Goal: Task Accomplishment & Management: Manage account settings

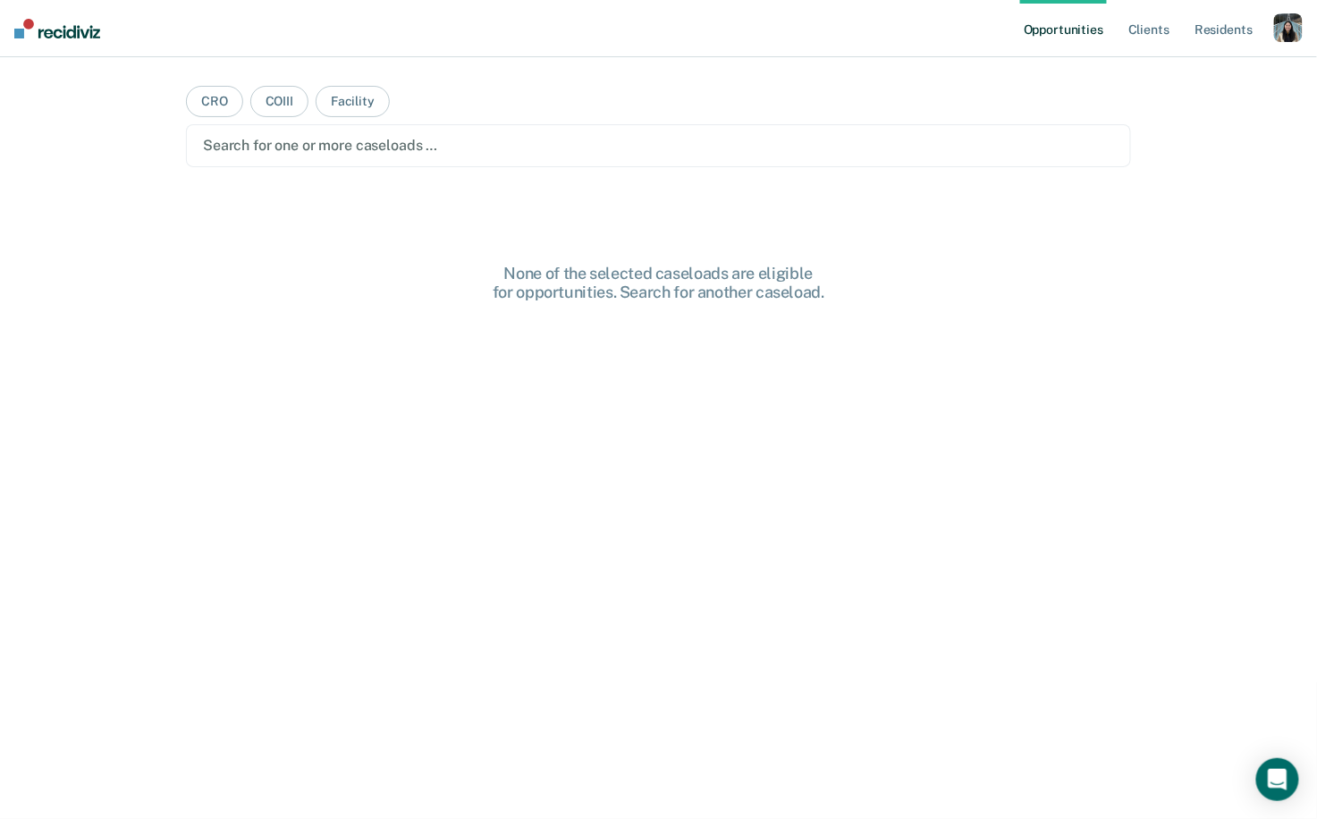
click at [1277, 31] on div "button" at bounding box center [1288, 27] width 29 height 29
click at [1142, 72] on div "Profile How it works Log Out" at bounding box center [1216, 95] width 173 height 88
click at [1157, 72] on link "Profile" at bounding box center [1216, 72] width 144 height 15
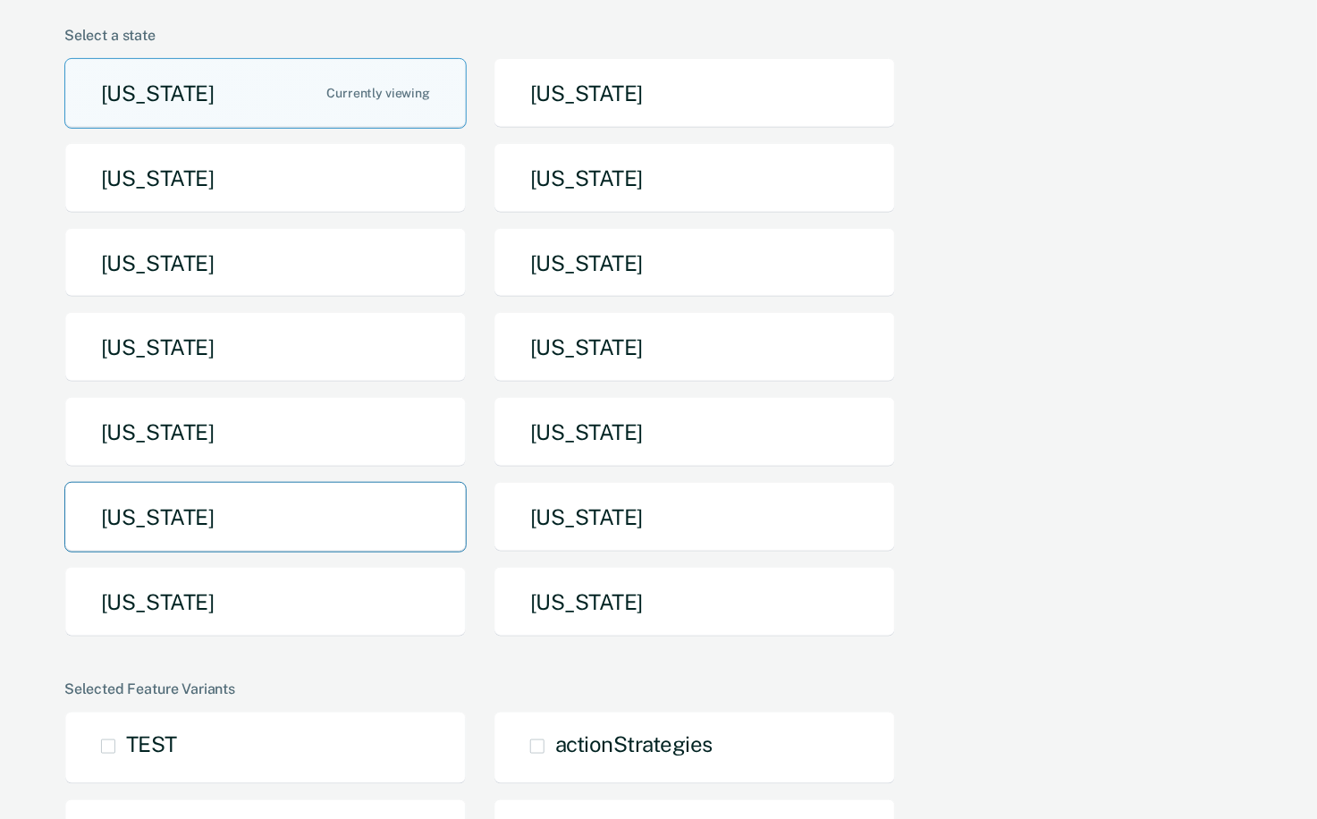
scroll to position [148, 0]
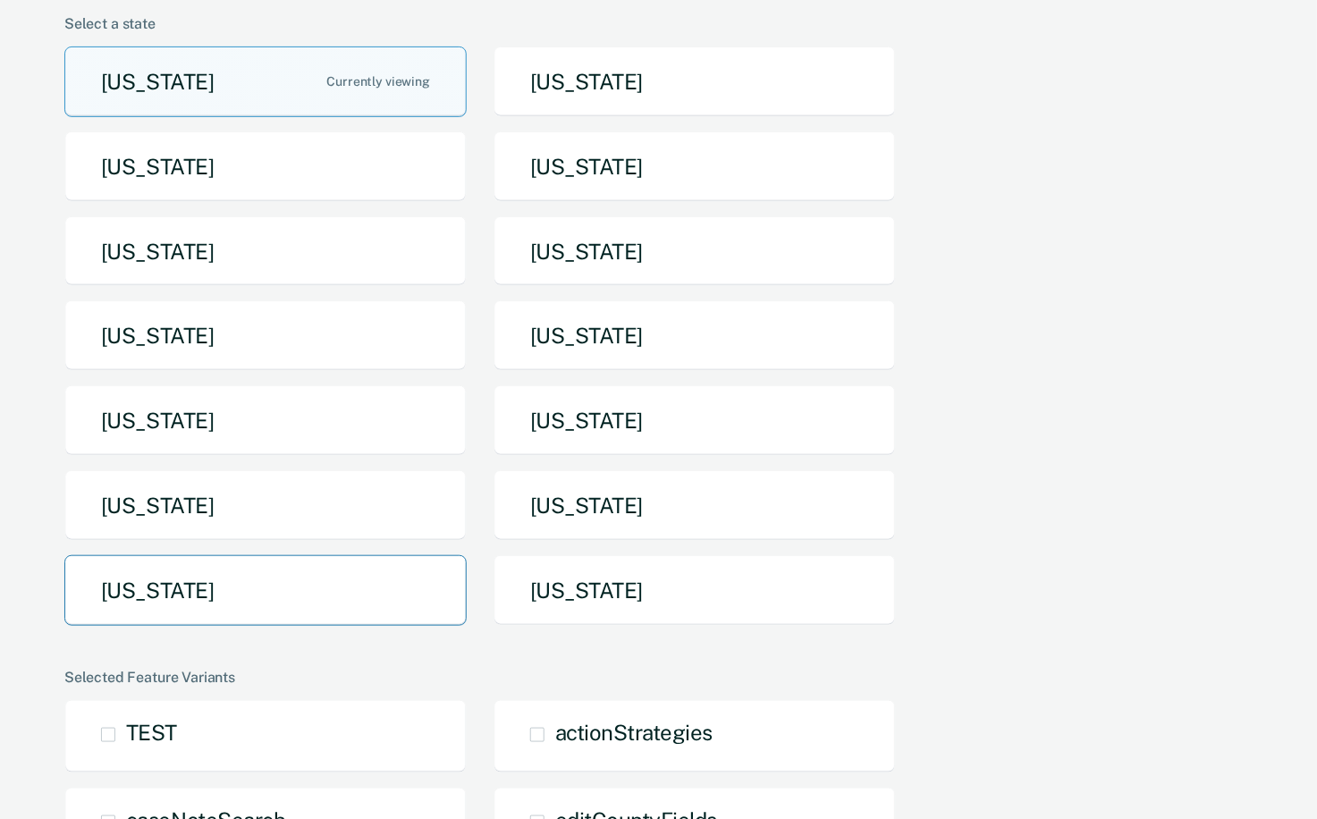
click at [335, 598] on button "Texas" at bounding box center [265, 590] width 402 height 71
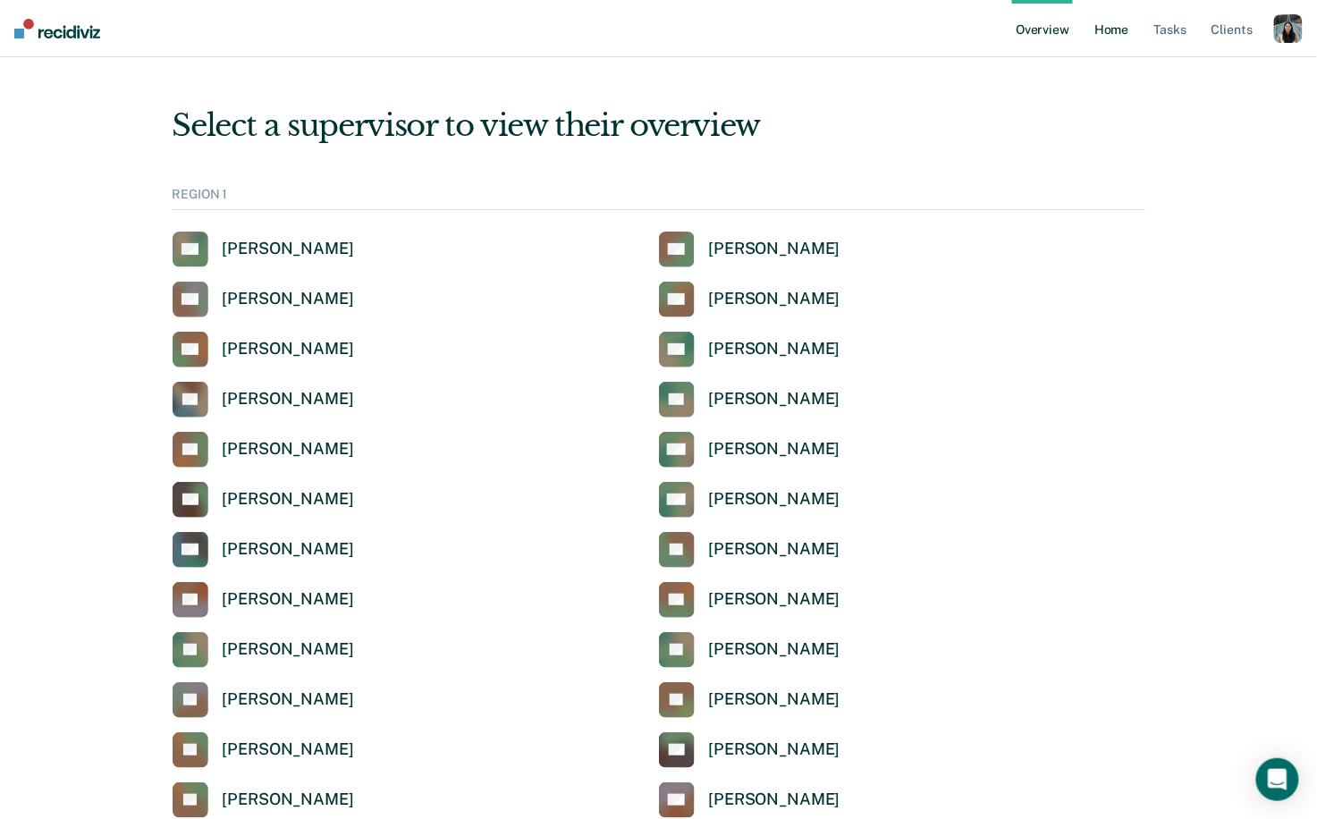
click at [1120, 32] on link "Home" at bounding box center [1111, 28] width 41 height 57
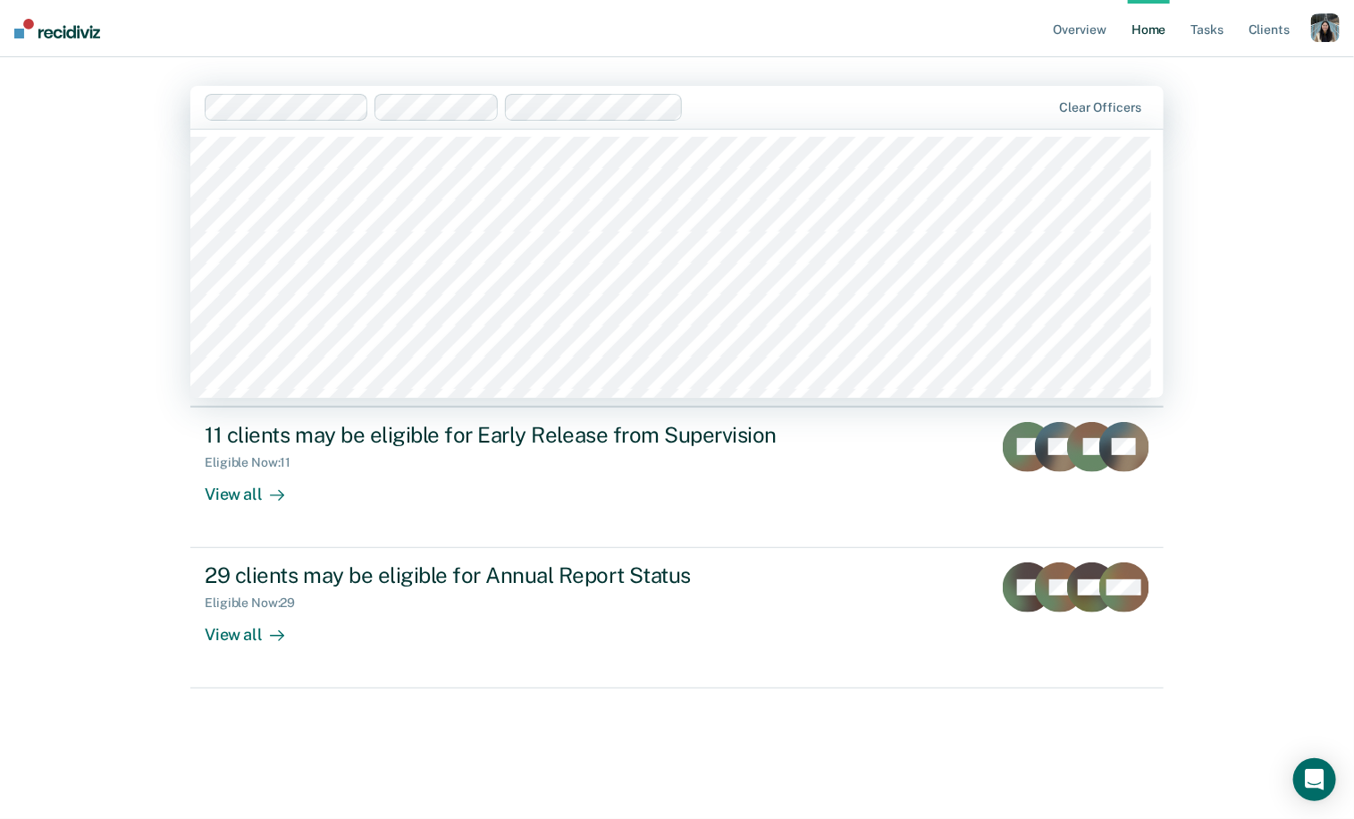
click at [949, 91] on div "Clear officers" at bounding box center [676, 107] width 973 height 43
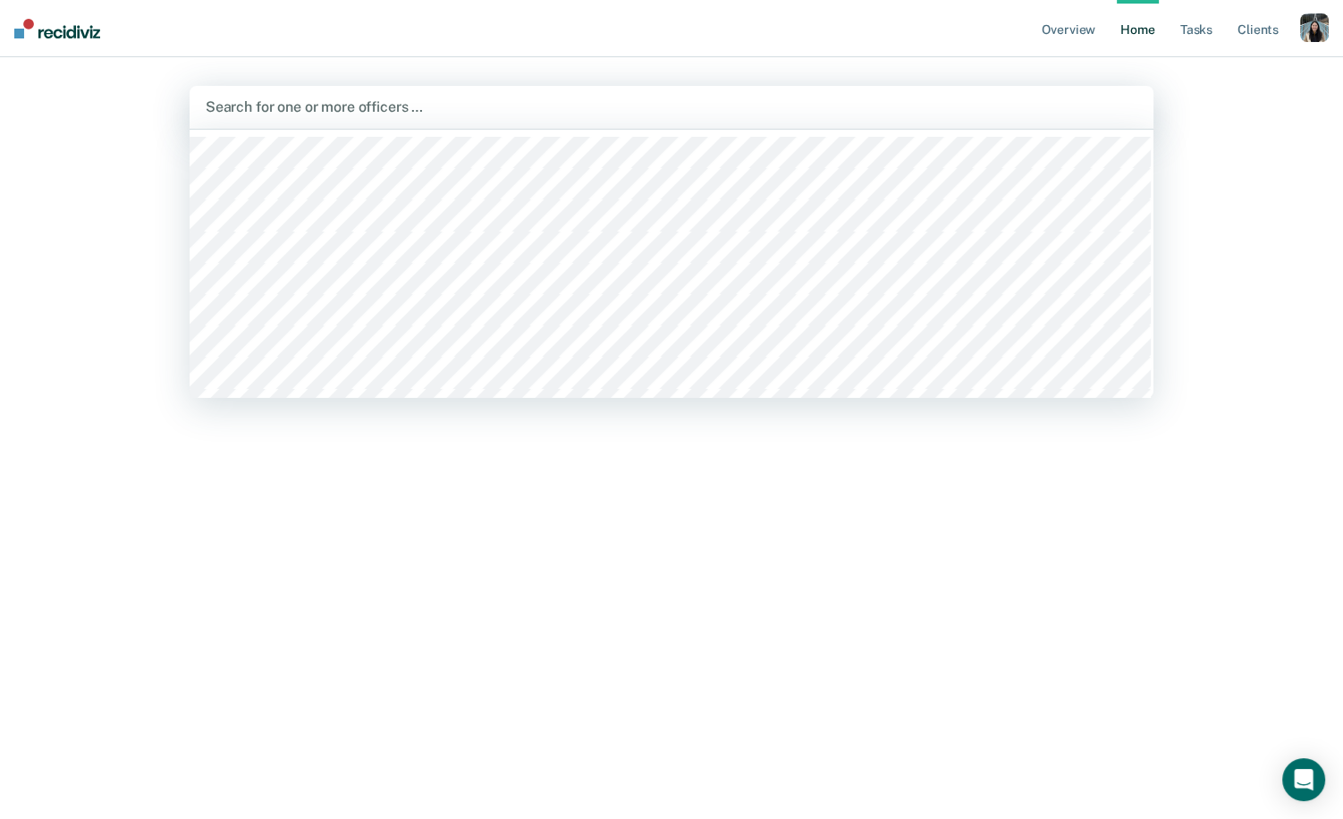
click at [1246, 121] on div "Overview Home Tasks Client s Profile How it works Log Out option , deselected. …" at bounding box center [671, 409] width 1343 height 819
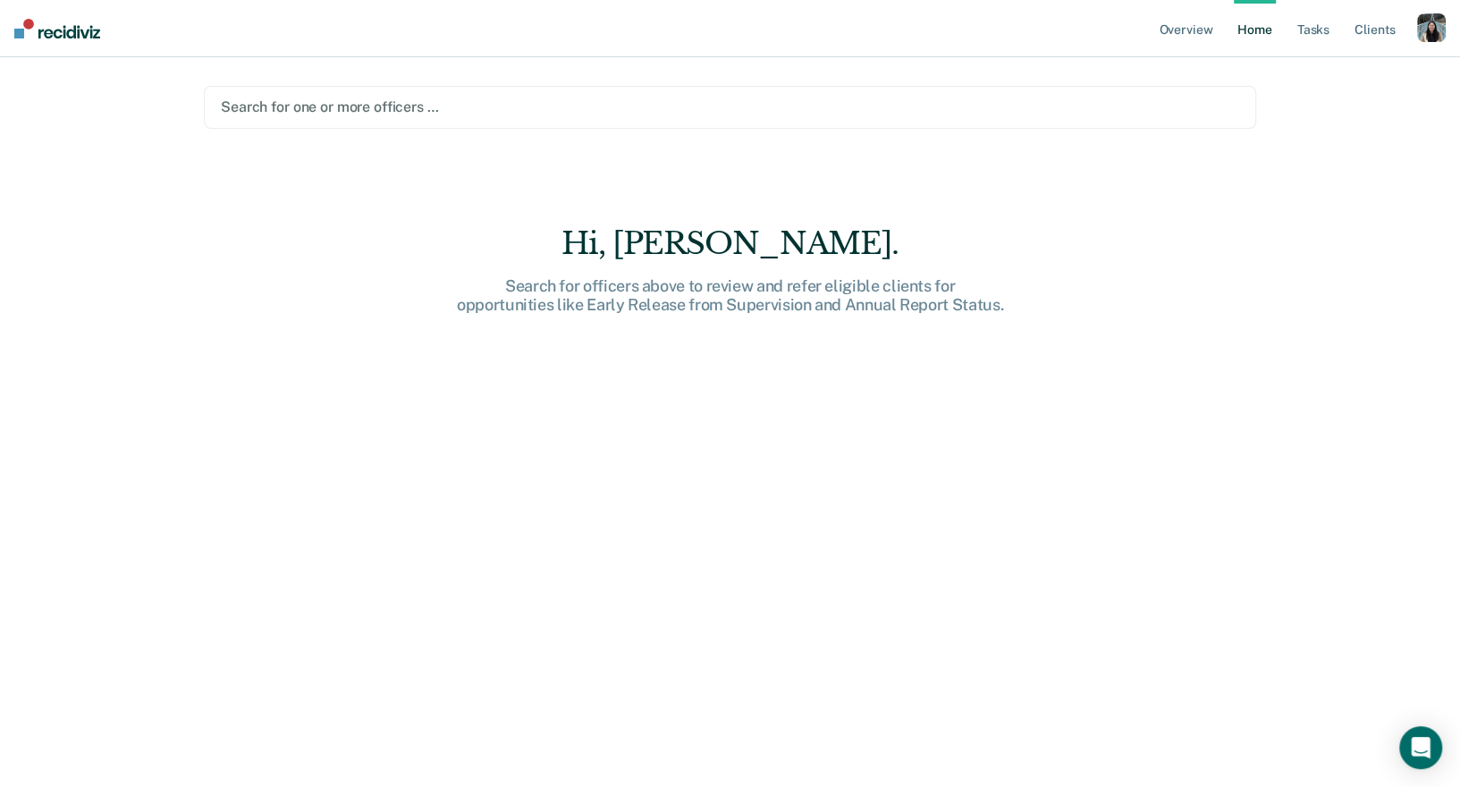
click at [994, 118] on div "Search for one or more officers …" at bounding box center [730, 107] width 1022 height 24
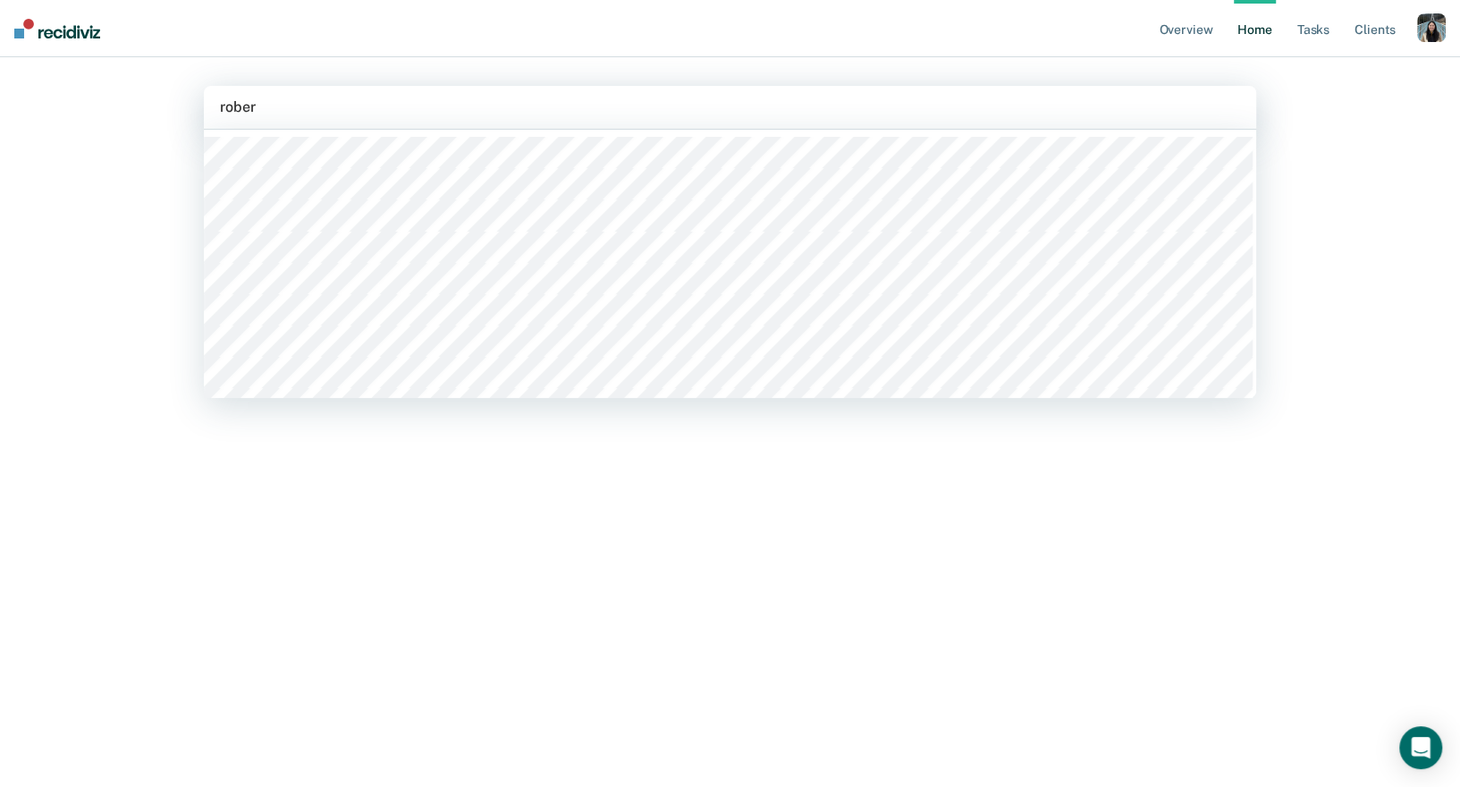
type input "robert"
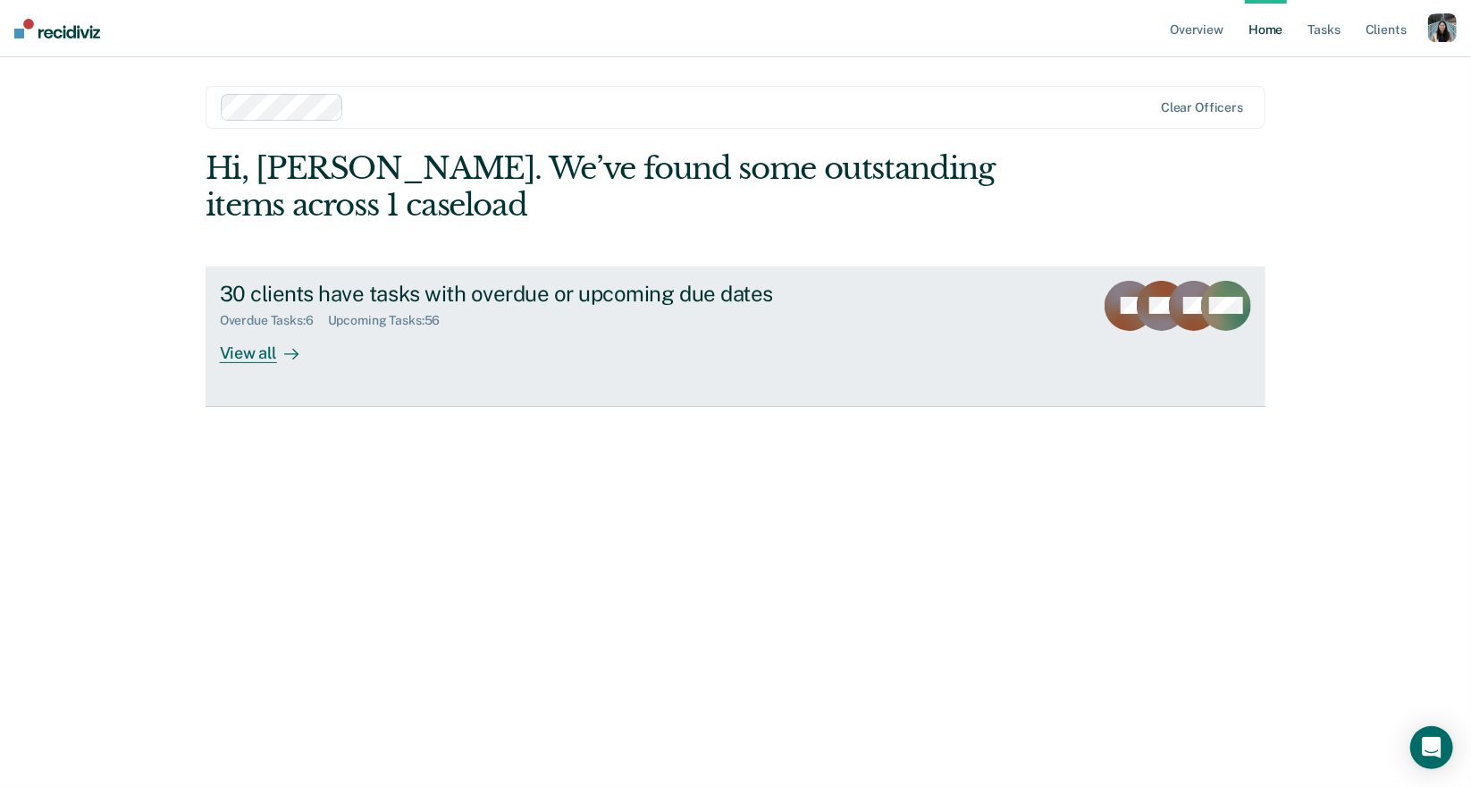
click at [356, 362] on div "30 clients have tasks with overdue or upcoming due dates Overdue Tasks : 6 Upco…" at bounding box center [555, 322] width 670 height 82
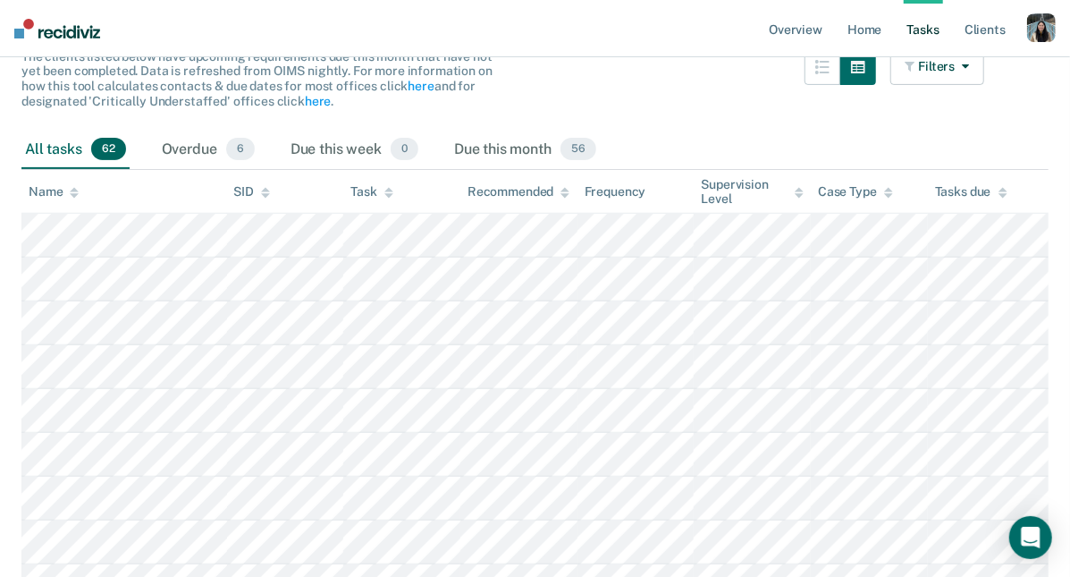
scroll to position [193, 0]
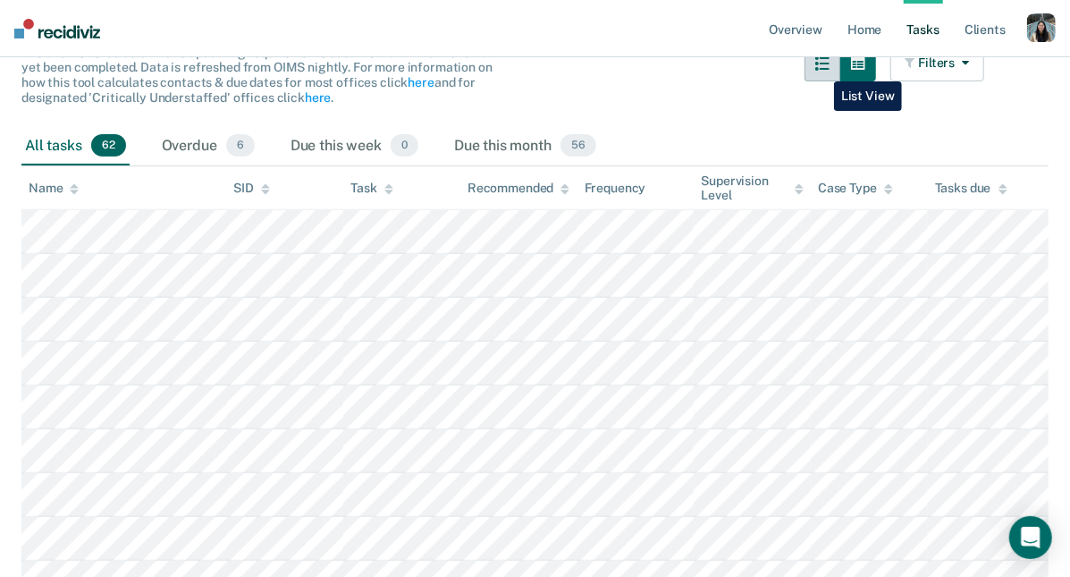
click at [821, 68] on button "button" at bounding box center [823, 64] width 36 height 36
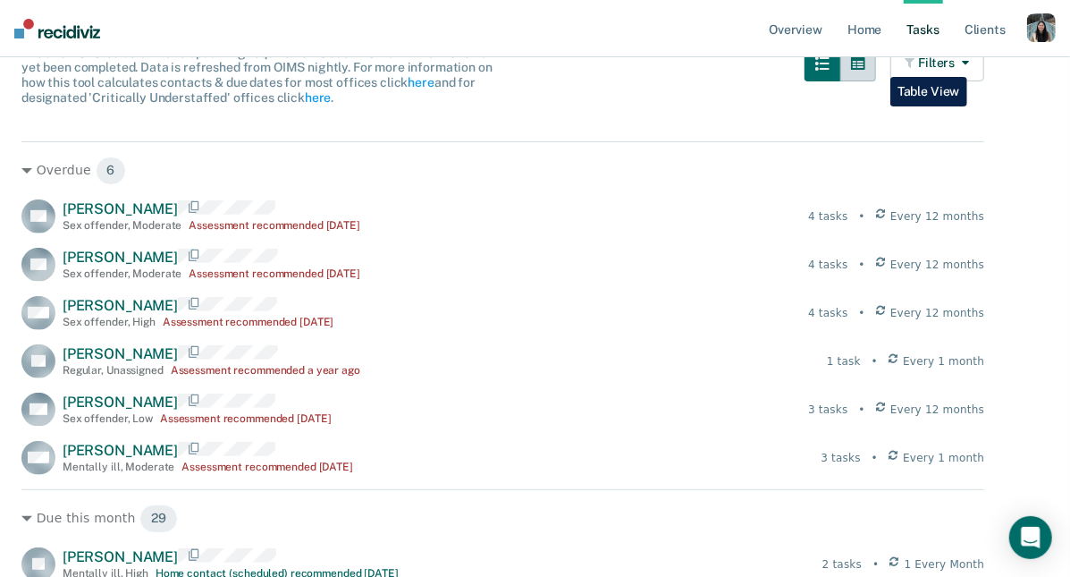
click at [876, 63] on button "button" at bounding box center [858, 64] width 36 height 36
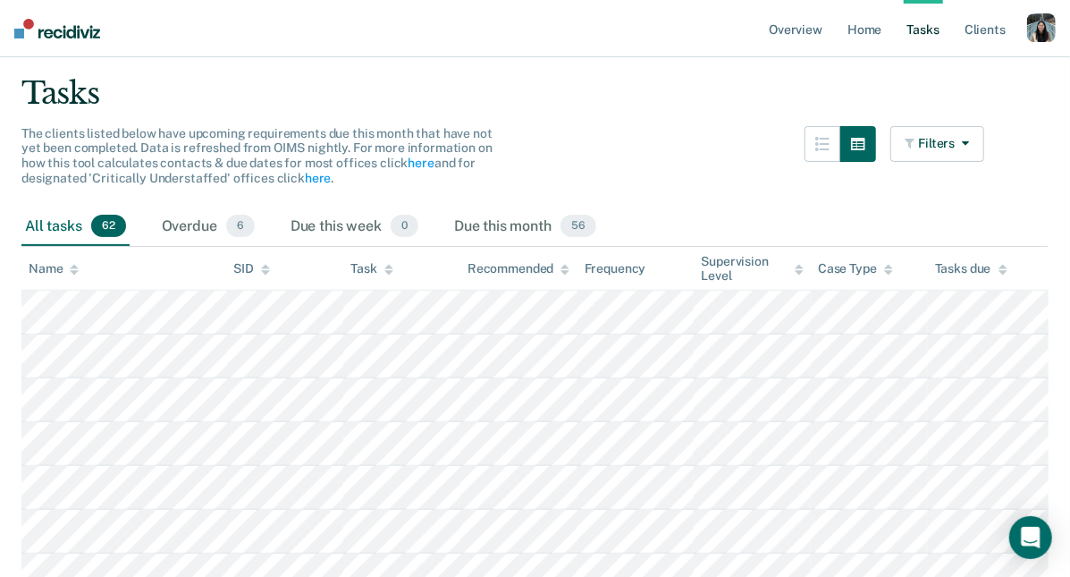
scroll to position [111, 0]
click at [955, 154] on button "Filters" at bounding box center [937, 146] width 95 height 36
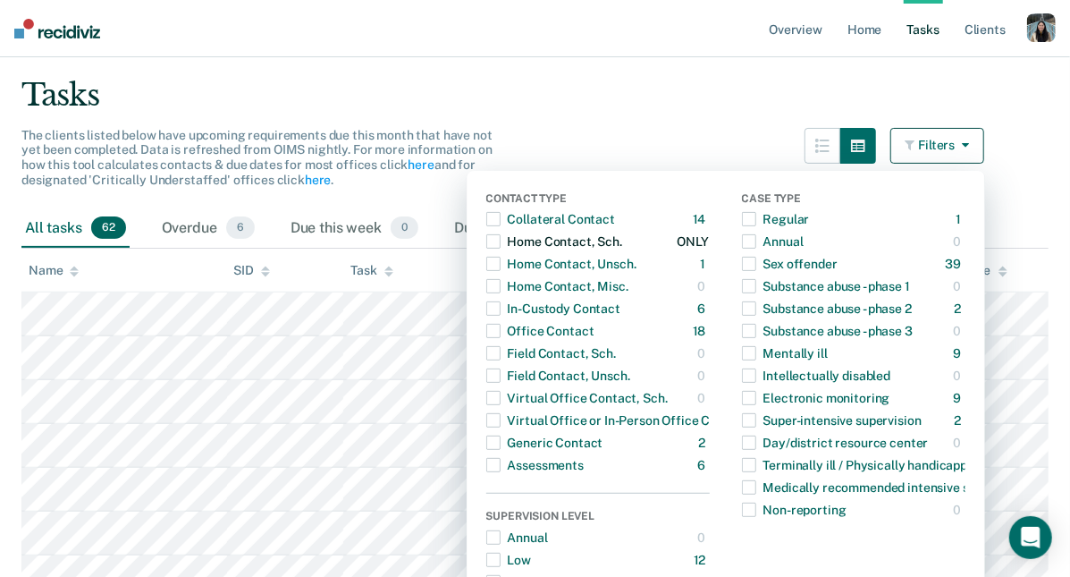
click at [501, 246] on span "button" at bounding box center [493, 241] width 14 height 14
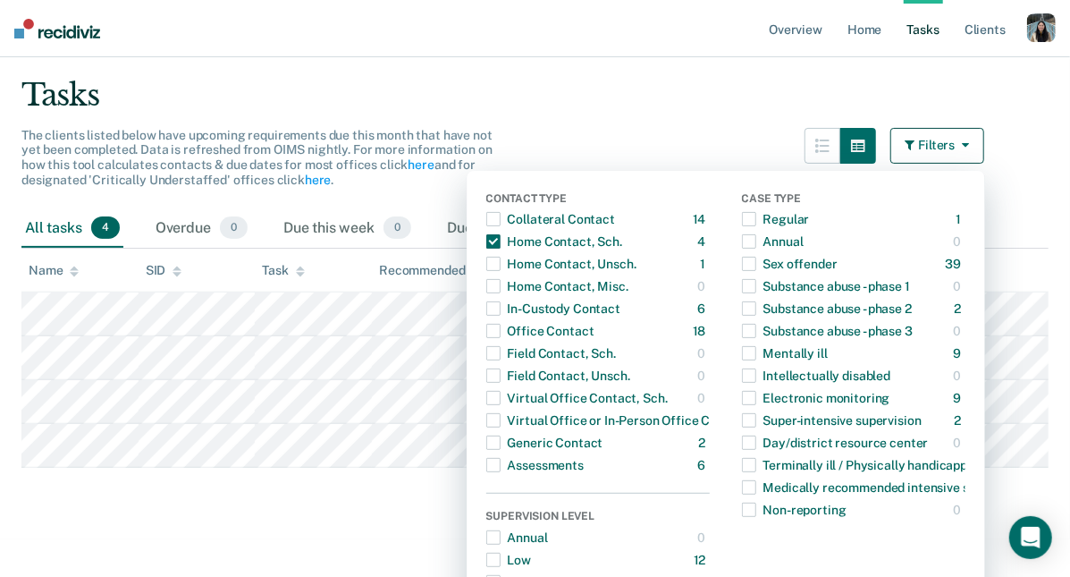
click at [600, 139] on div "The clients listed below have upcoming requirements due this month that have no…" at bounding box center [502, 168] width 963 height 81
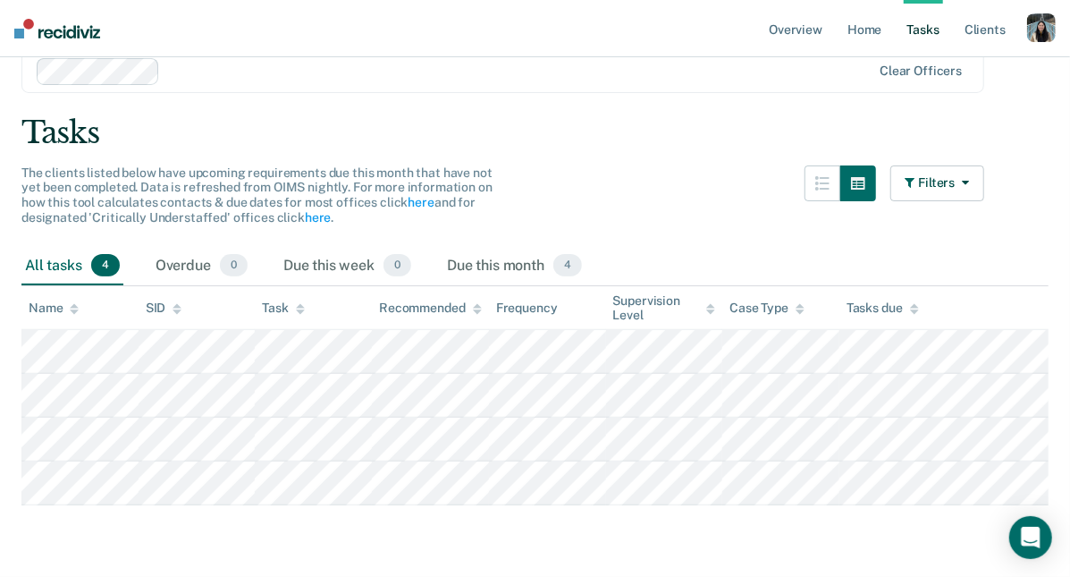
scroll to position [72, 0]
click at [953, 188] on button "Filters" at bounding box center [937, 184] width 95 height 36
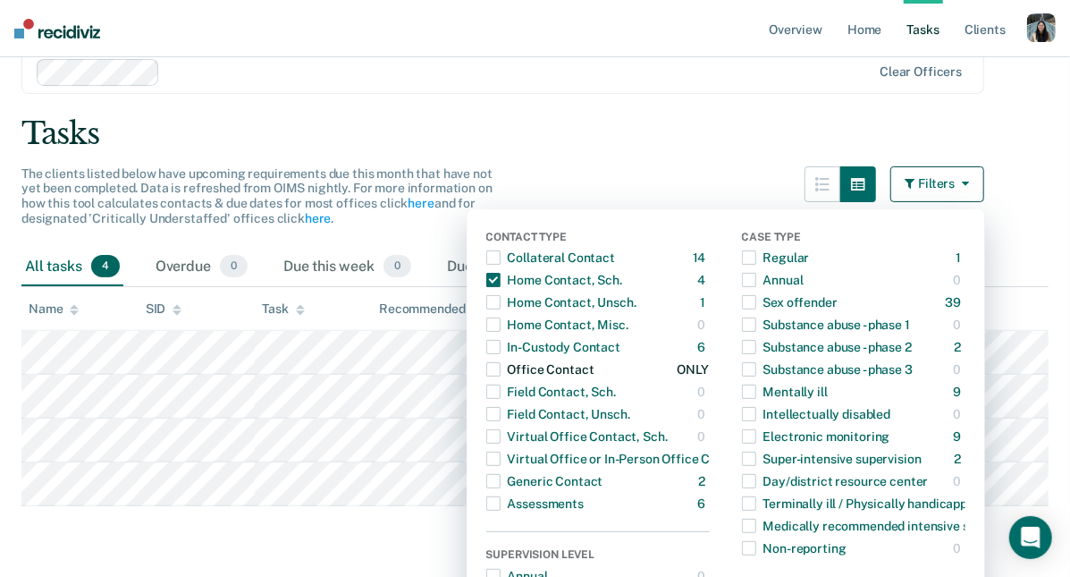
click at [501, 367] on span "button" at bounding box center [493, 369] width 14 height 14
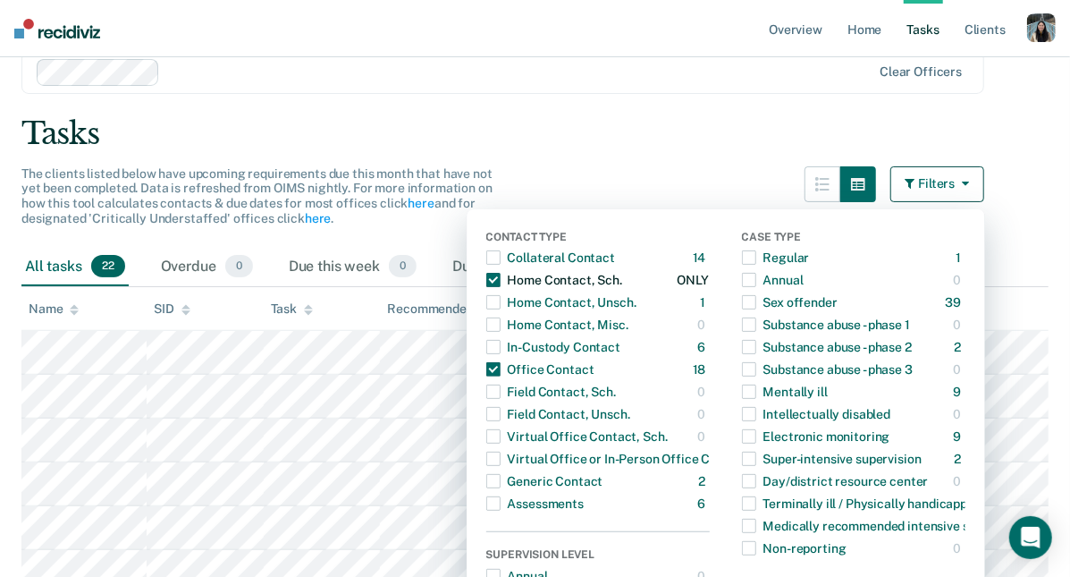
click at [501, 283] on span "button" at bounding box center [493, 280] width 14 height 14
click at [501, 367] on span "button" at bounding box center [493, 369] width 14 height 14
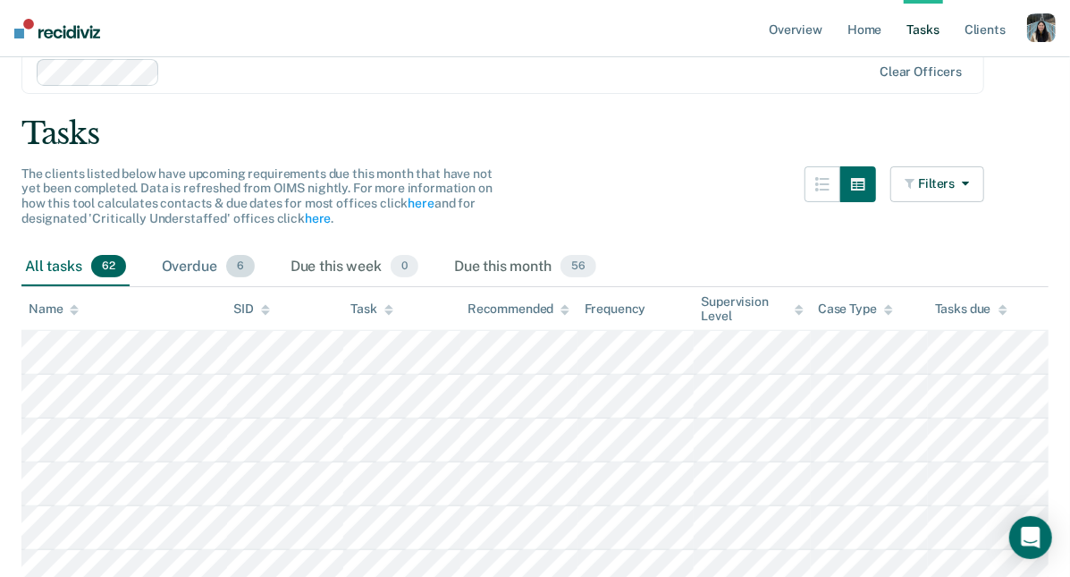
click at [216, 265] on div "Overdue 6" at bounding box center [208, 267] width 100 height 39
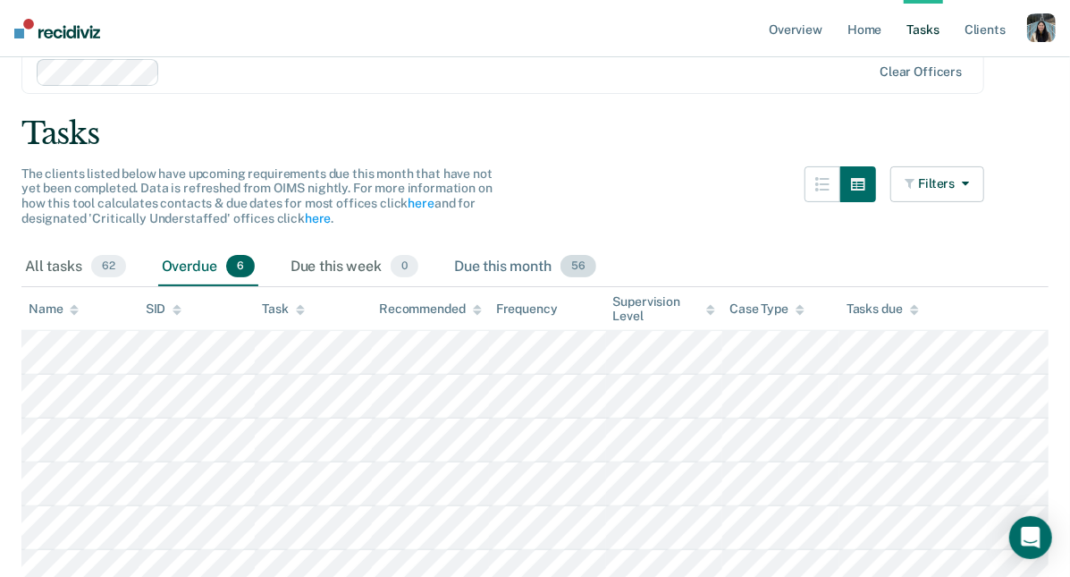
click at [523, 261] on div "Due this month 56" at bounding box center [525, 267] width 149 height 39
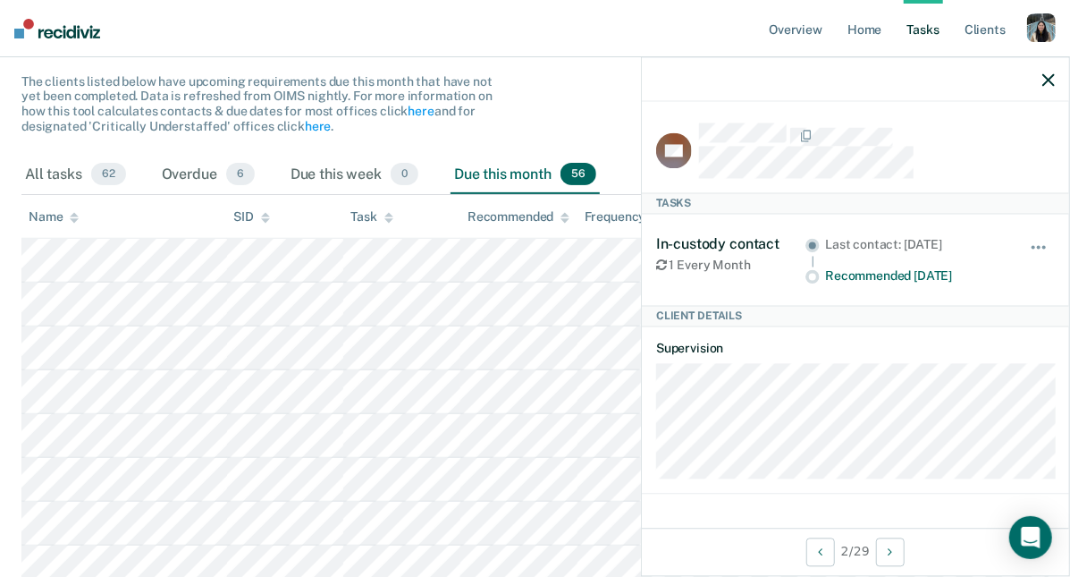
scroll to position [0, 0]
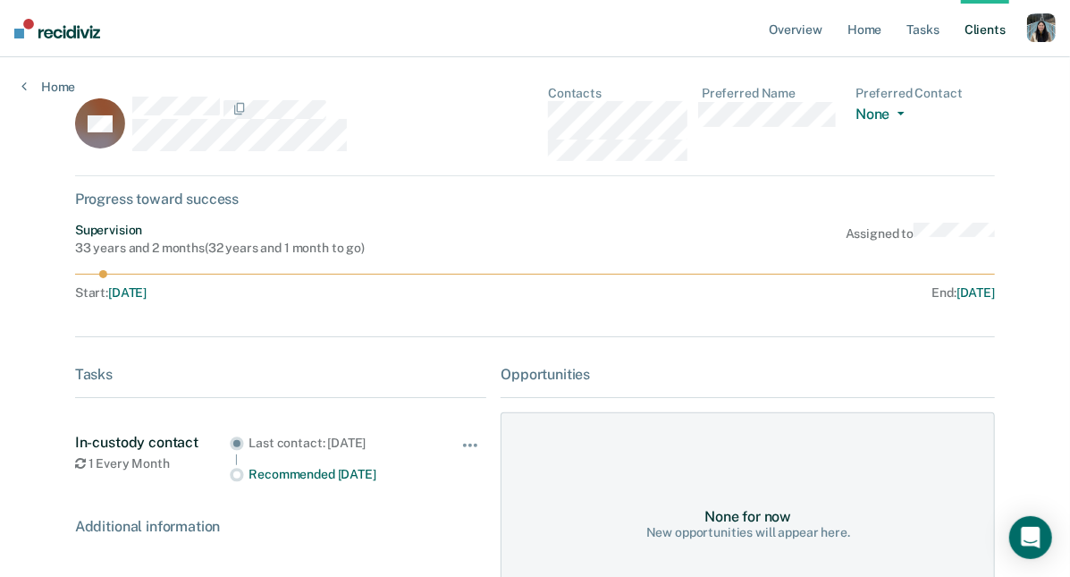
click at [974, 31] on link "Client s" at bounding box center [985, 28] width 48 height 57
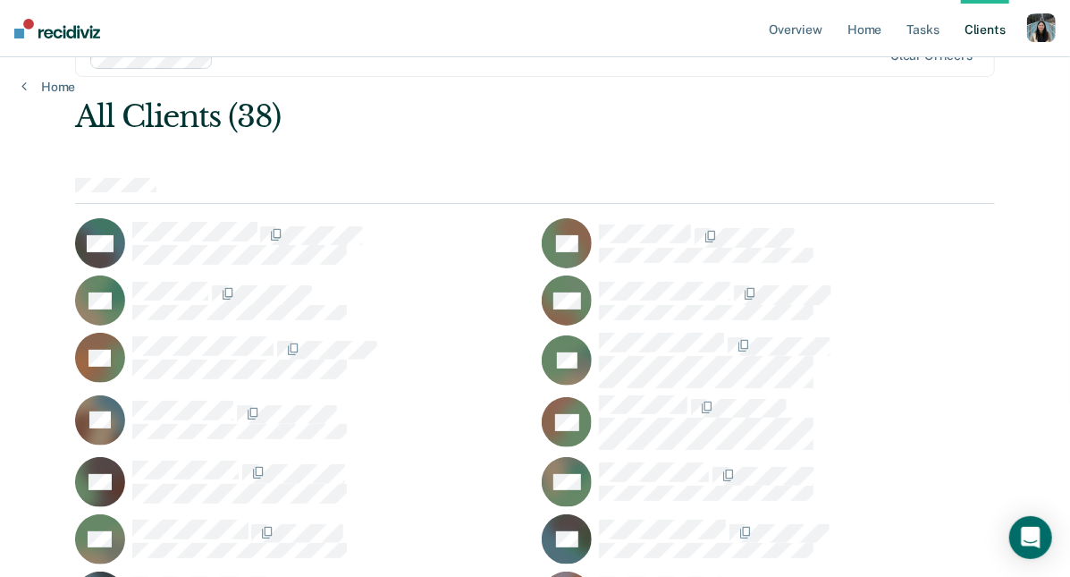
scroll to position [54, 0]
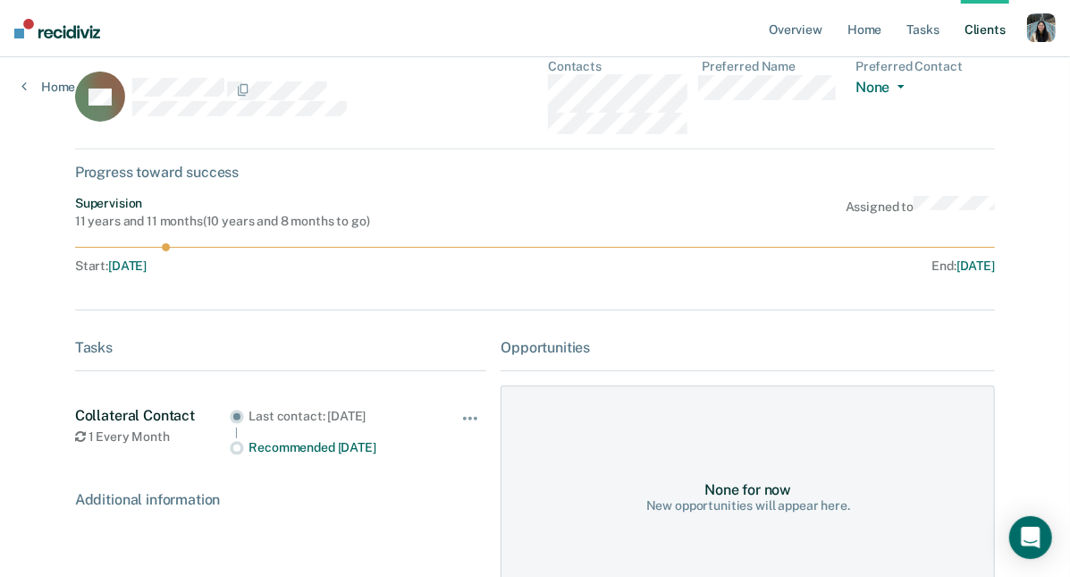
scroll to position [14, 0]
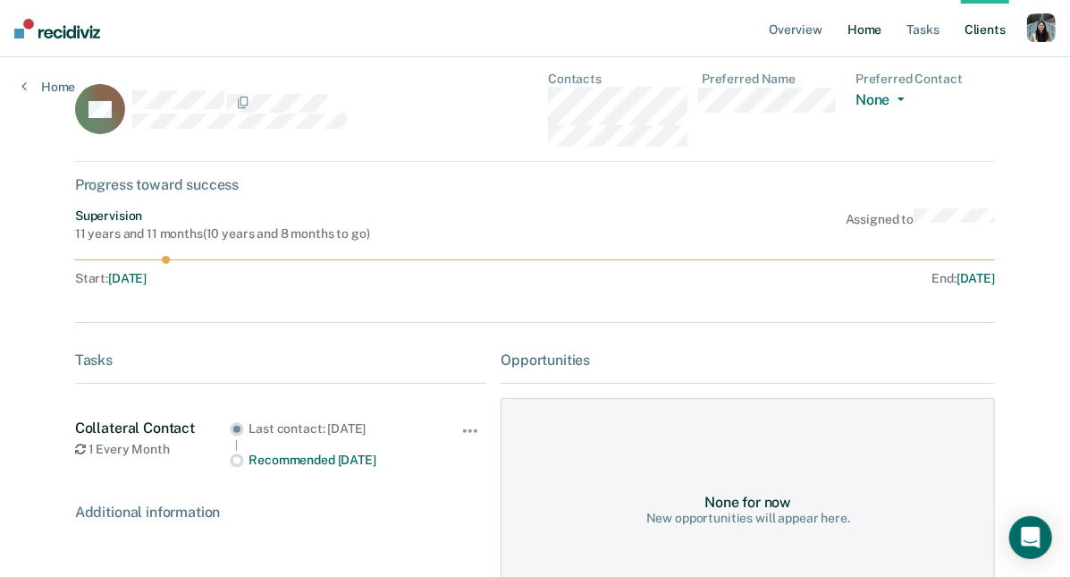
click at [855, 33] on link "Home" at bounding box center [864, 28] width 41 height 57
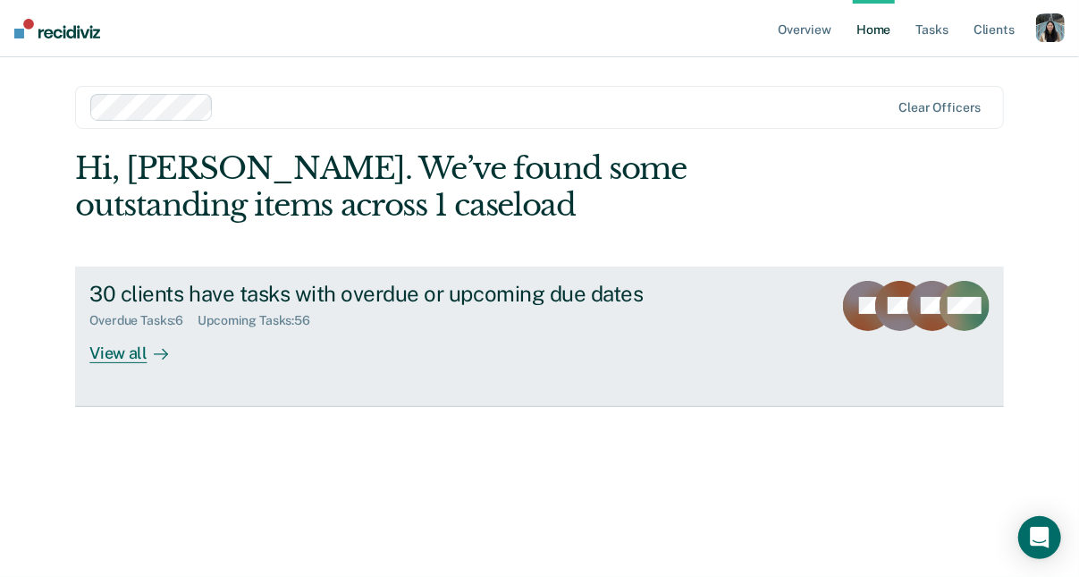
click at [539, 296] on div "30 clients have tasks with overdue or upcoming due dates" at bounding box center [403, 294] width 628 height 26
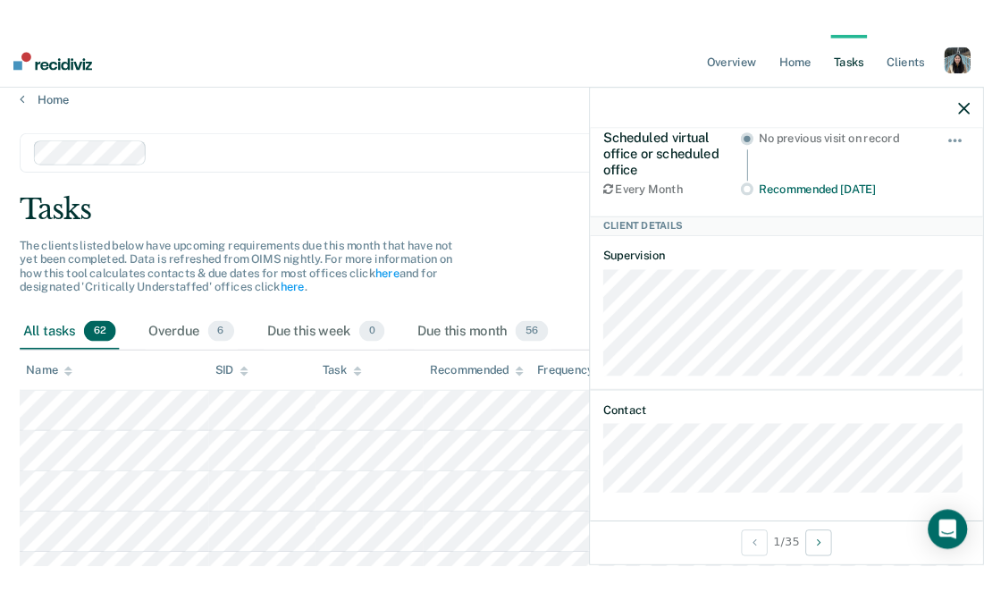
scroll to position [365, 0]
